Goal: Task Accomplishment & Management: Manage account settings

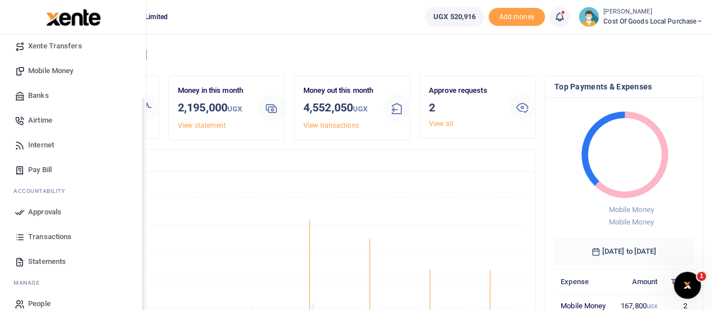
scroll to position [116, 0]
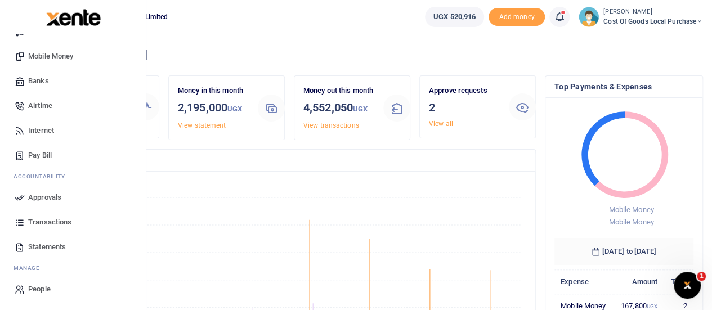
click at [48, 201] on span "Approvals" at bounding box center [44, 197] width 33 height 11
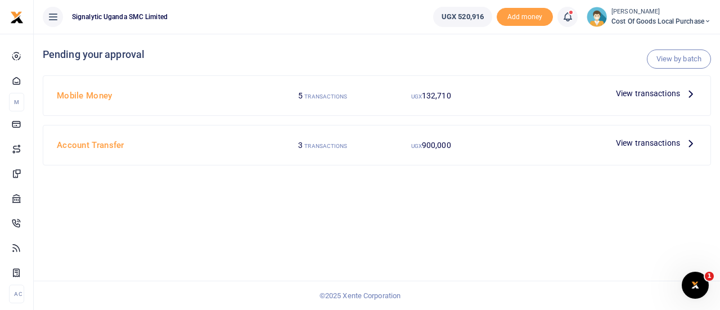
click at [627, 93] on span "View transactions" at bounding box center [648, 93] width 64 height 12
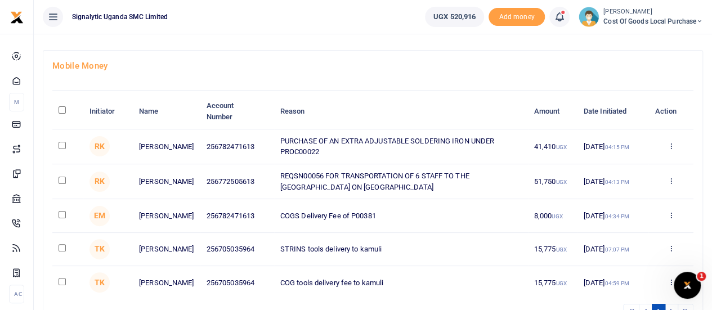
scroll to position [50, 0]
click at [670, 180] on icon at bounding box center [670, 180] width 7 height 8
click at [619, 198] on link "Approve" at bounding box center [629, 199] width 89 height 16
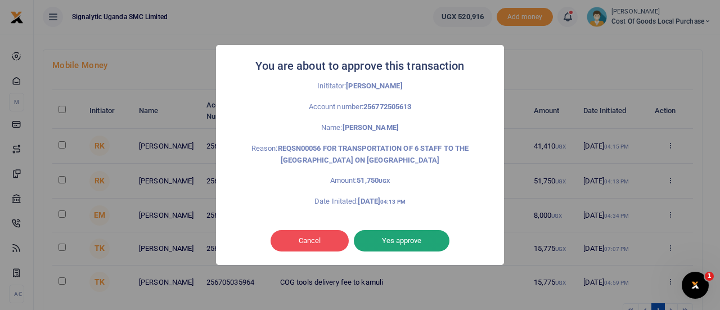
click at [420, 244] on button "Yes approve" at bounding box center [402, 240] width 96 height 21
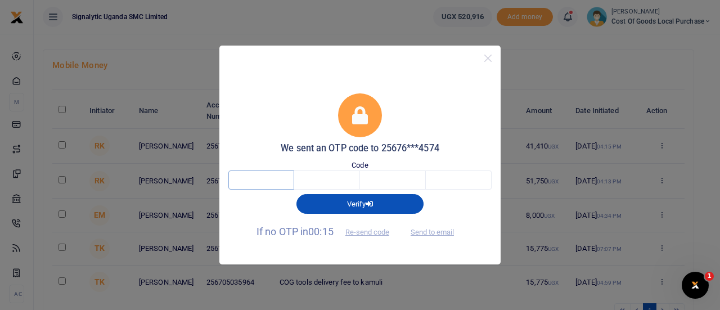
click at [268, 182] on input "text" at bounding box center [262, 180] width 66 height 19
click at [437, 230] on button "Send to email" at bounding box center [432, 232] width 62 height 19
click at [252, 178] on input "text" at bounding box center [262, 180] width 66 height 19
type input "7"
type input "4"
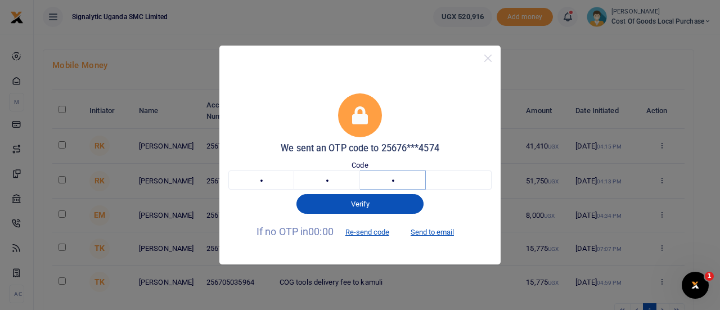
type input "7"
type input "4"
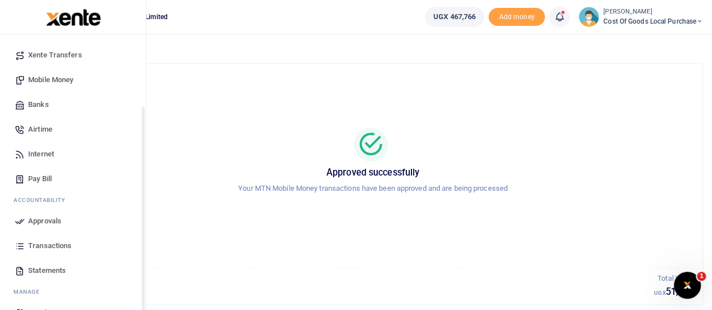
scroll to position [116, 0]
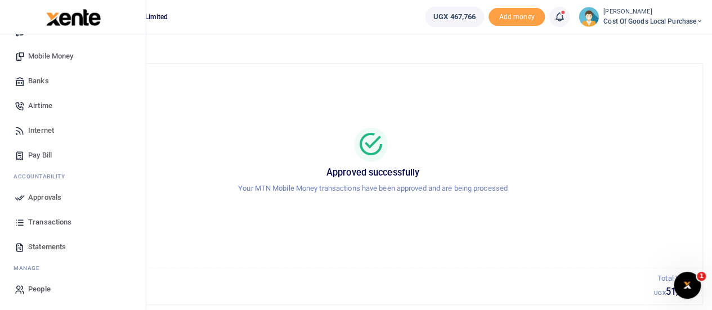
click at [44, 217] on span "Transactions" at bounding box center [49, 222] width 43 height 11
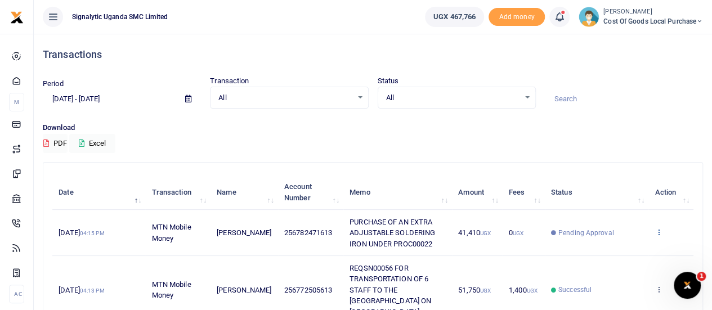
click at [660, 230] on icon at bounding box center [658, 232] width 7 height 8
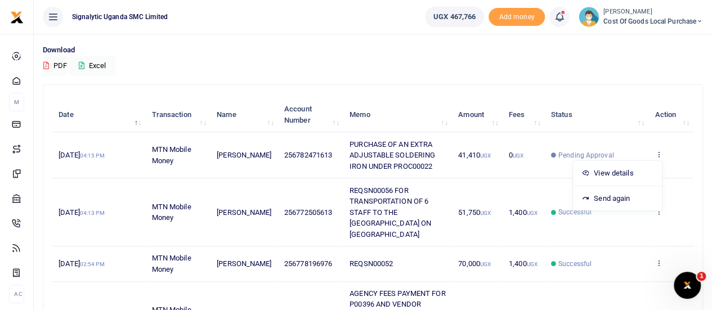
scroll to position [80, 0]
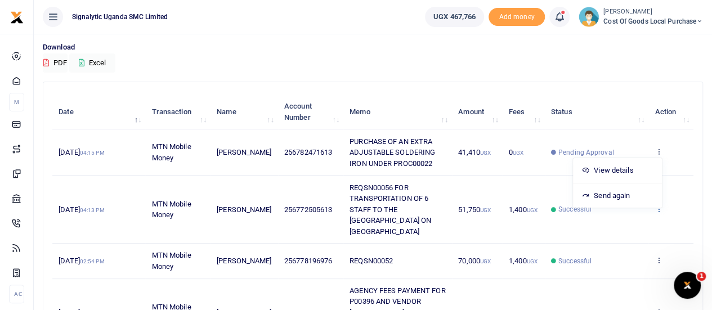
click at [659, 208] on icon at bounding box center [658, 209] width 7 height 8
click at [624, 223] on link "View details" at bounding box center [617, 228] width 89 height 16
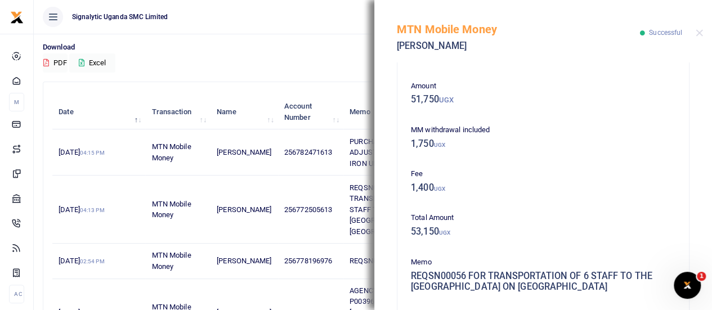
scroll to position [41, 0]
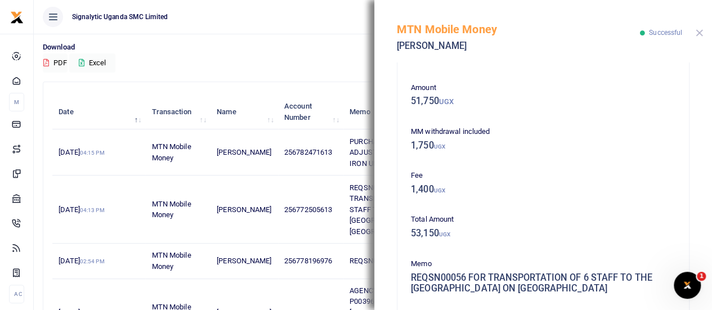
click at [697, 35] on button "Close" at bounding box center [699, 32] width 7 height 7
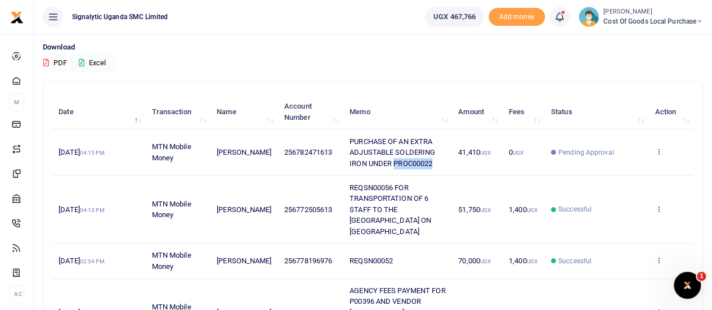
drag, startPoint x: 436, startPoint y: 161, endPoint x: 390, endPoint y: 162, distance: 45.6
click at [390, 162] on td "PURCHASE OF AN EXTRA ADJUSTABLE SOLDERING IRON UNDER PROC00022" at bounding box center [397, 152] width 109 height 46
copy span "PROC00022"
click at [659, 151] on icon at bounding box center [658, 151] width 7 height 8
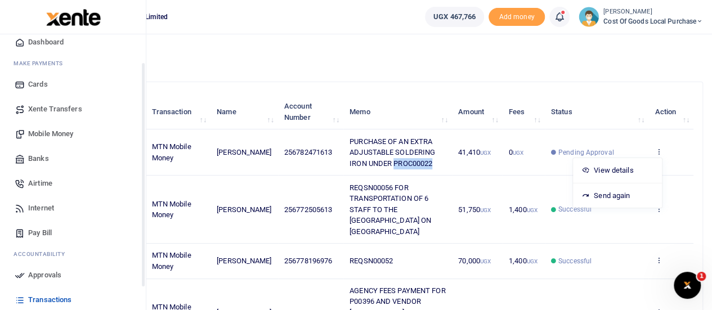
scroll to position [116, 0]
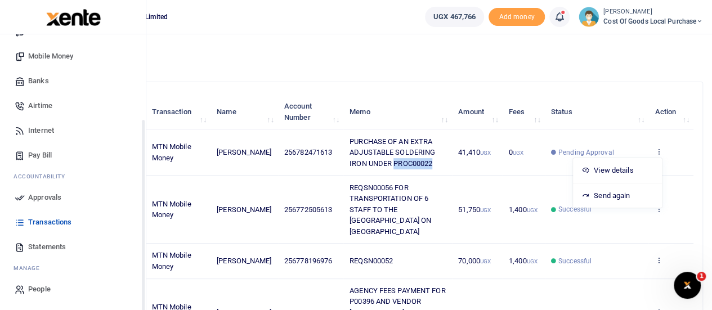
click at [47, 196] on span "Approvals" at bounding box center [44, 197] width 33 height 11
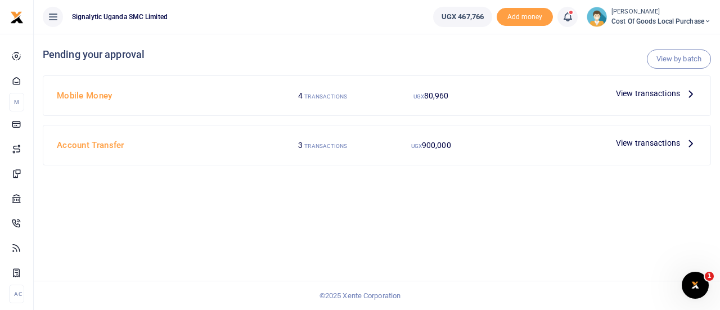
click at [661, 95] on span "View transactions" at bounding box center [648, 93] width 64 height 12
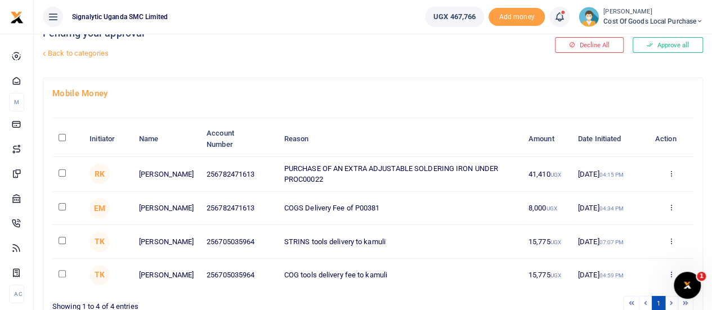
scroll to position [22, 0]
click at [668, 171] on icon at bounding box center [670, 173] width 7 height 8
click at [617, 186] on link "Approve" at bounding box center [629, 191] width 89 height 16
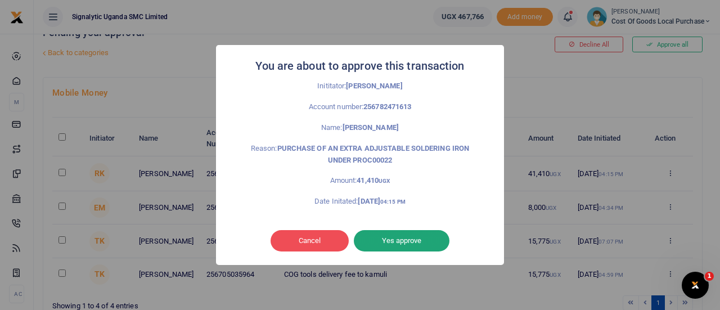
click at [408, 238] on button "Yes approve" at bounding box center [402, 240] width 96 height 21
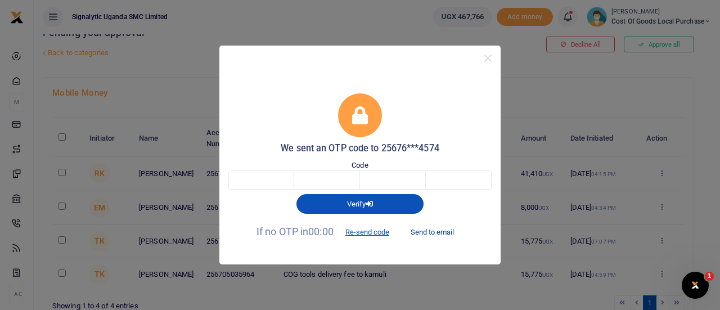
click at [431, 232] on button "Send to email" at bounding box center [432, 232] width 62 height 19
click at [265, 183] on input "text" at bounding box center [262, 180] width 66 height 19
type input "3"
type input "9"
type input "5"
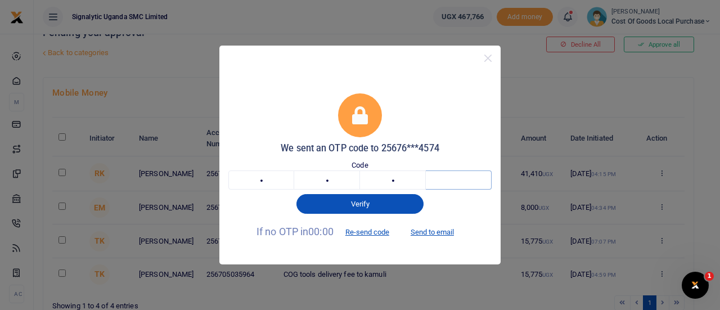
type input "2"
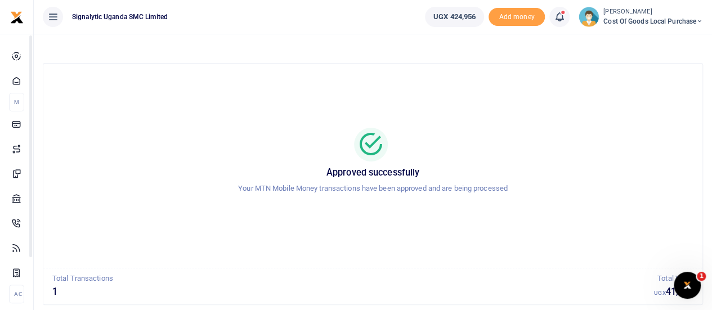
scroll to position [65, 0]
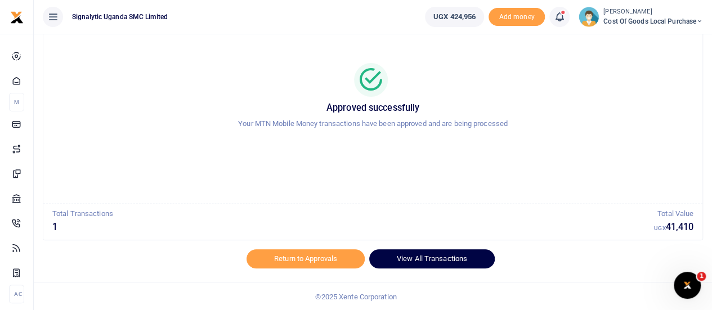
click at [441, 253] on link "View All Transactions" at bounding box center [432, 258] width 126 height 19
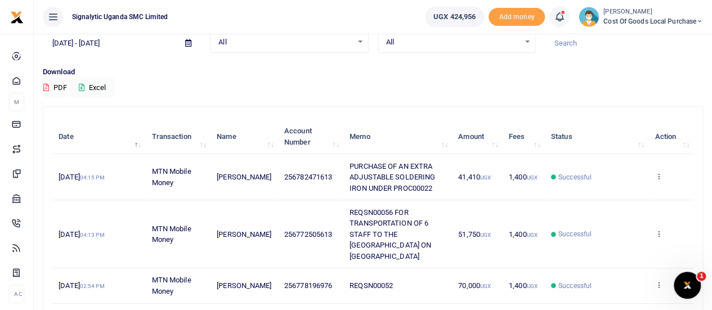
scroll to position [59, 0]
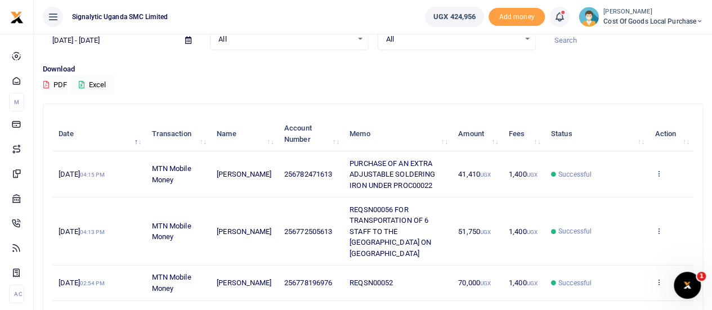
click at [660, 170] on icon at bounding box center [658, 173] width 7 height 8
click at [616, 202] on div "View details Send again" at bounding box center [617, 205] width 90 height 51
click at [659, 166] on td "View details Send again" at bounding box center [670, 174] width 45 height 46
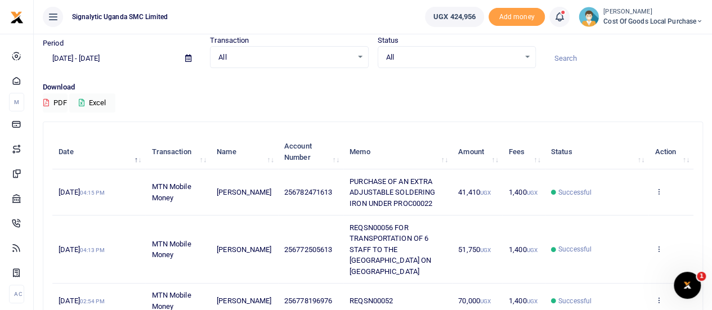
scroll to position [40, 0]
click at [660, 188] on icon at bounding box center [658, 192] width 7 height 8
click at [623, 212] on link "View details" at bounding box center [617, 211] width 89 height 16
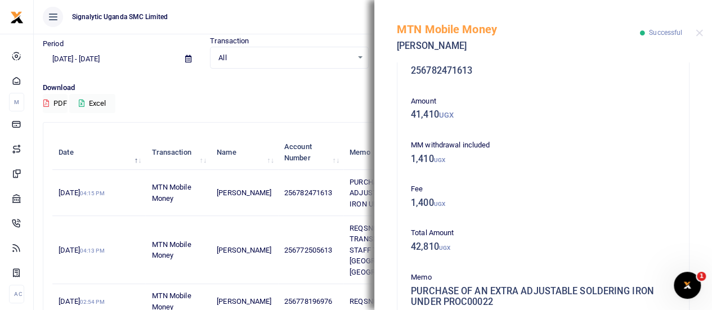
scroll to position [28, 0]
